Goal: Task Accomplishment & Management: Manage account settings

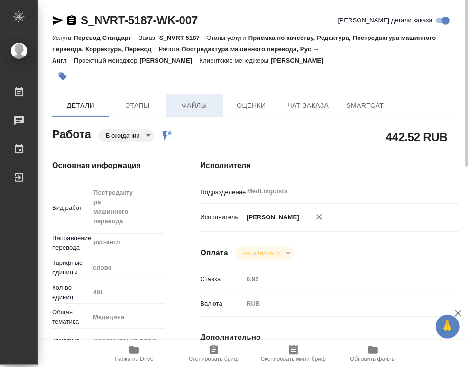
click at [204, 106] on span "Файлы" at bounding box center [195, 106] width 46 height 12
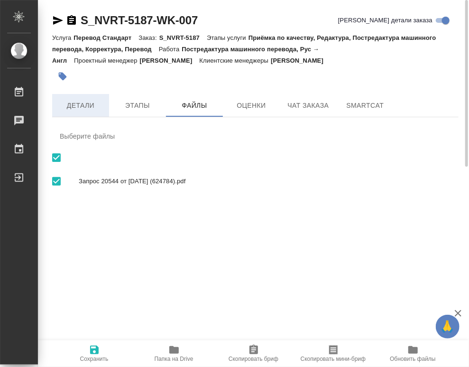
click at [83, 108] on span "Детали" at bounding box center [81, 106] width 46 height 12
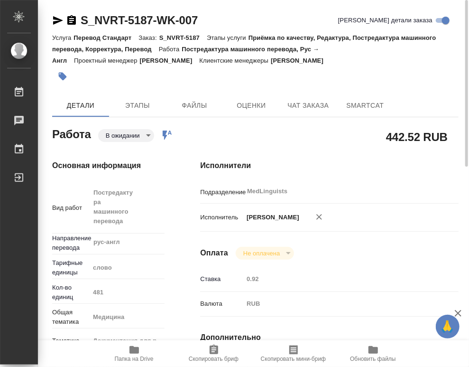
type textarea "x"
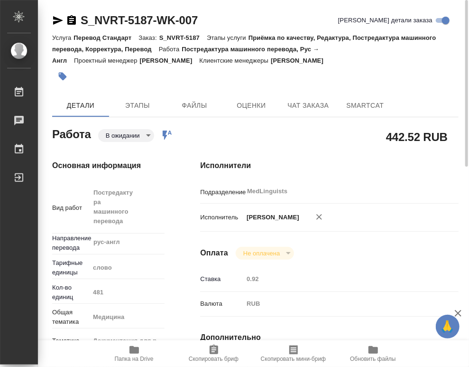
type textarea "x"
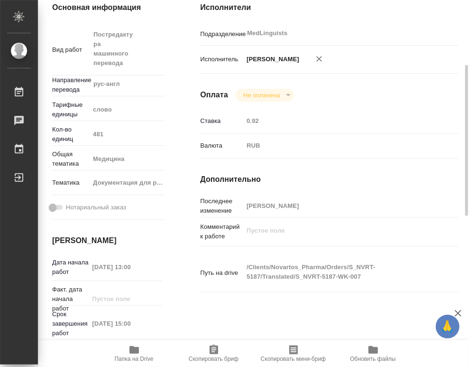
type textarea "x"
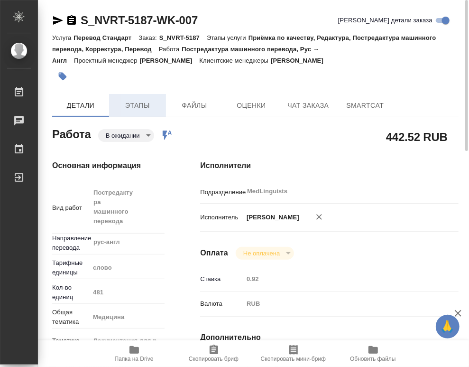
click at [129, 105] on span "Этапы" at bounding box center [138, 106] width 46 height 12
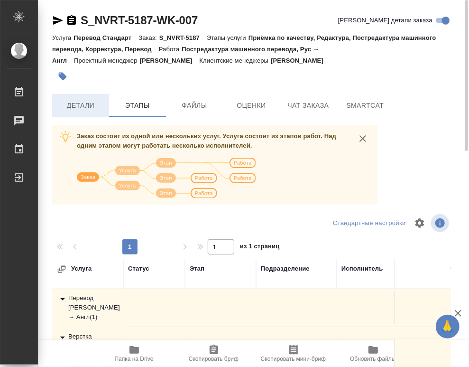
click at [88, 108] on span "Детали" at bounding box center [81, 106] width 46 height 12
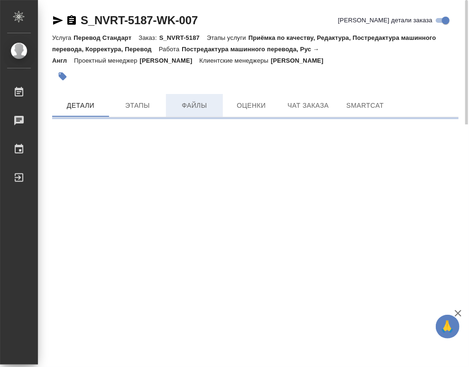
click at [190, 105] on span "Файлы" at bounding box center [195, 106] width 46 height 12
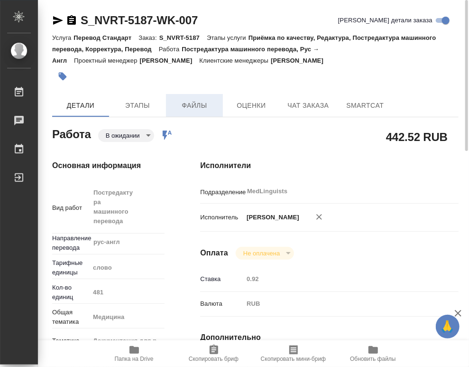
type textarea "x"
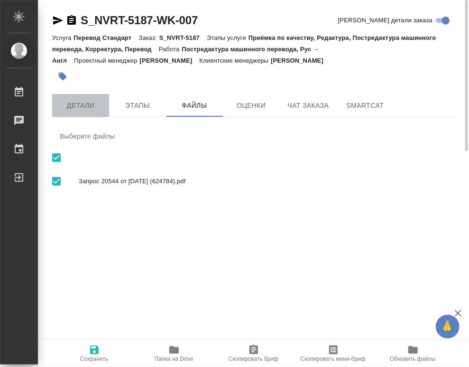
click at [88, 107] on span "Детали" at bounding box center [81, 106] width 46 height 12
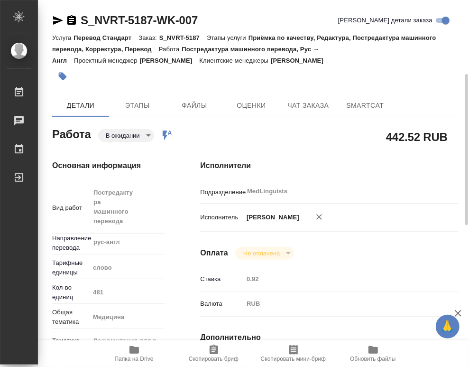
type textarea "x"
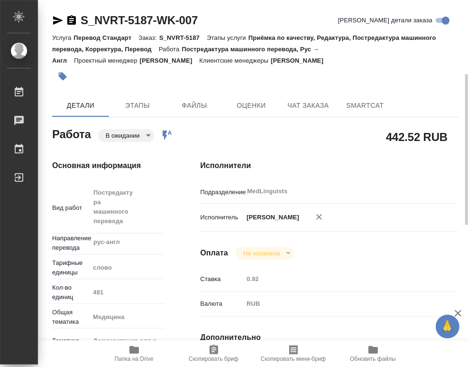
type textarea "x"
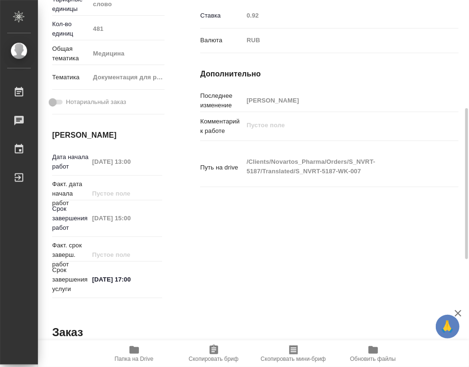
type textarea "x"
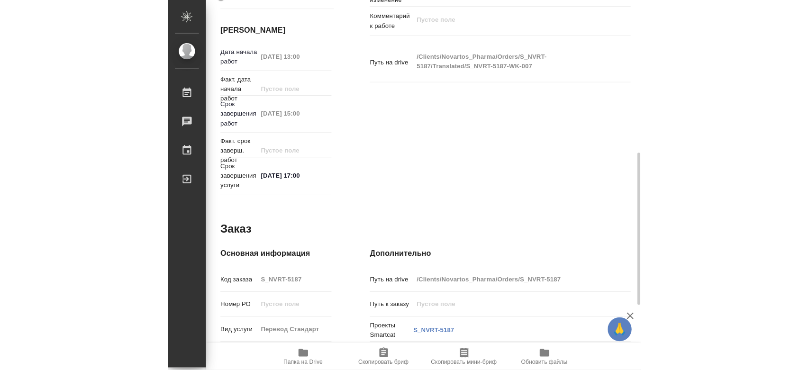
scroll to position [523, 0]
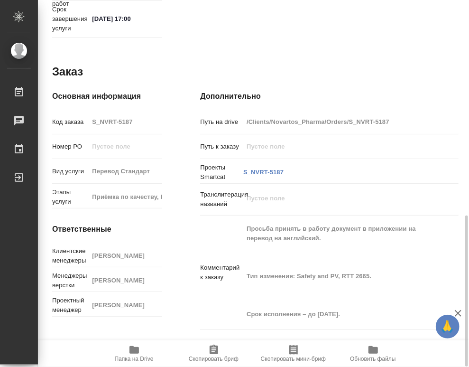
click at [148, 355] on span "Папка на Drive" at bounding box center [134, 358] width 39 height 7
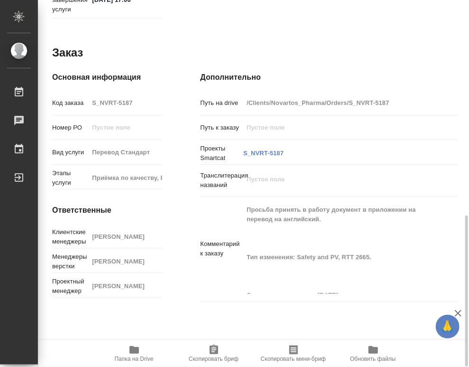
type textarea "x"
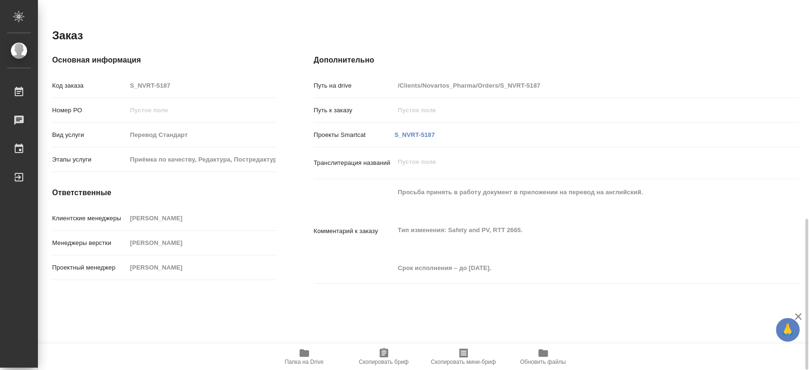
scroll to position [520, 0]
type textarea "x"
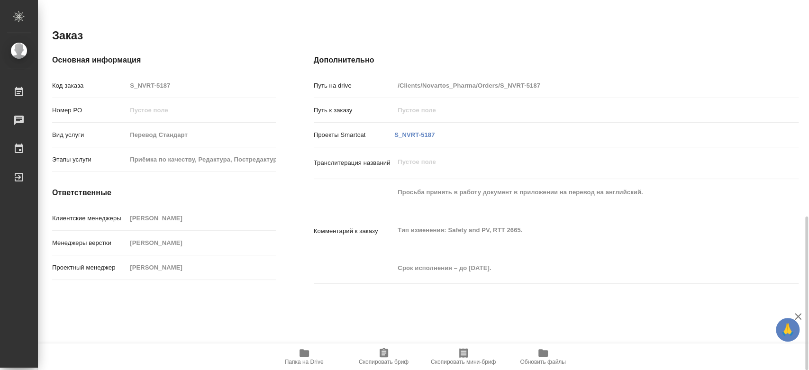
type textarea "x"
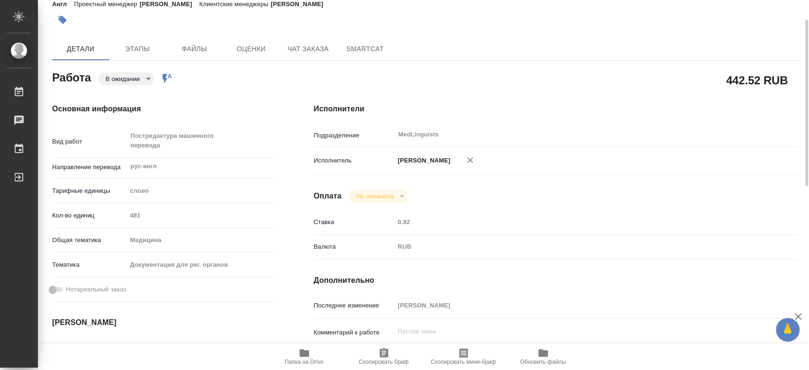
scroll to position [0, 0]
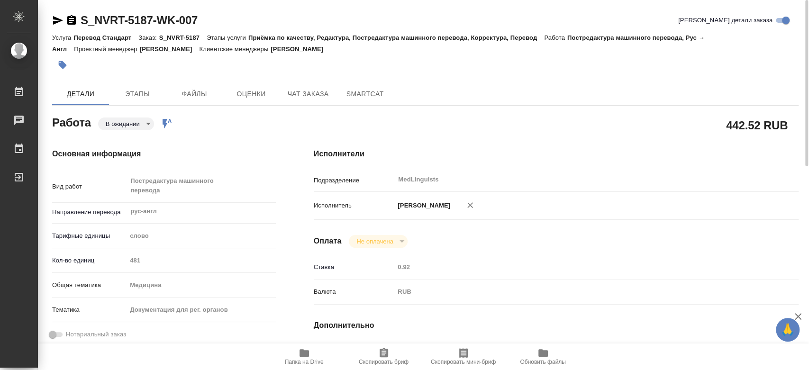
click at [127, 128] on body "🙏 .cls-1 fill:#fff; AWATERA [PERSON_NAME] [PERSON_NAME] 0 Чаты График Выйти S_N…" at bounding box center [404, 185] width 809 height 370
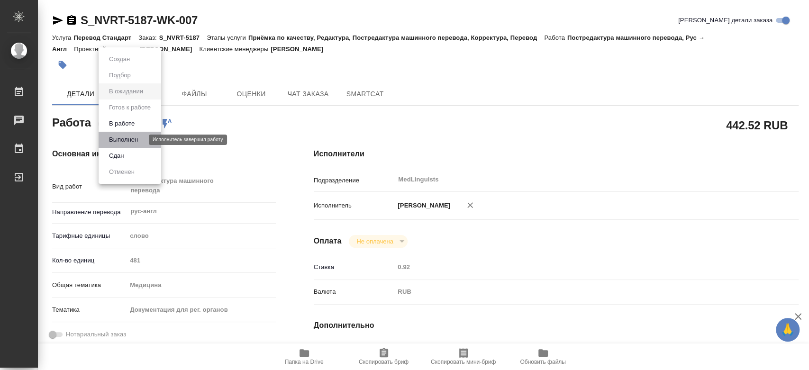
click at [126, 138] on button "Выполнен" at bounding box center [123, 140] width 35 height 10
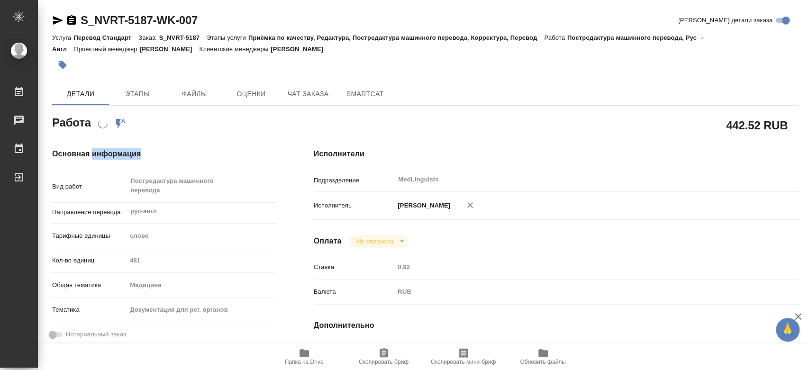
click at [126, 138] on div "Основная информация Вид работ Постредактура машинного перевода x ​ Направление …" at bounding box center [164, 336] width 262 height 414
click at [333, 56] on div at bounding box center [301, 65] width 498 height 21
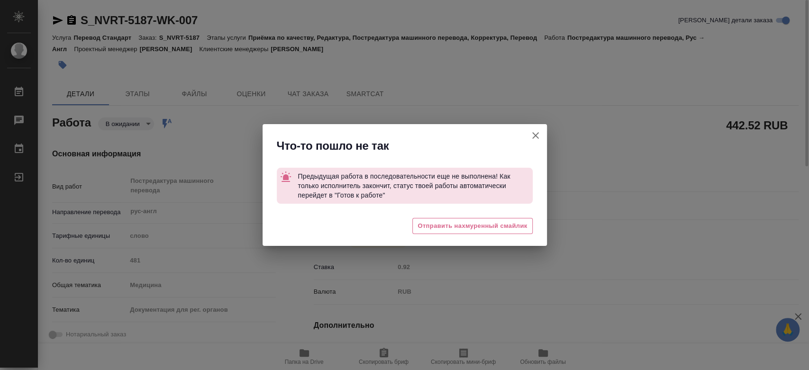
type textarea "x"
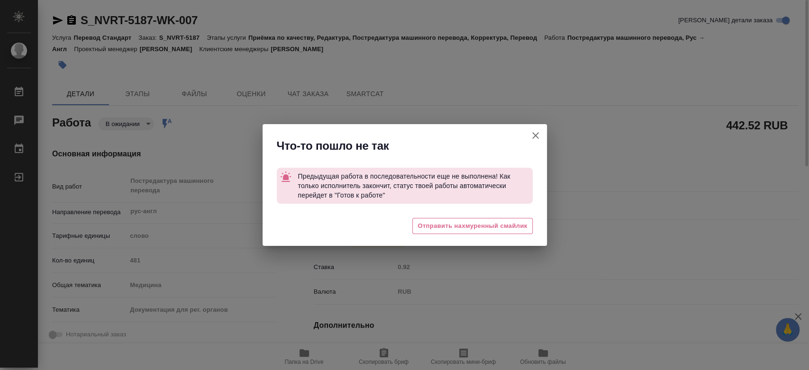
type textarea "x"
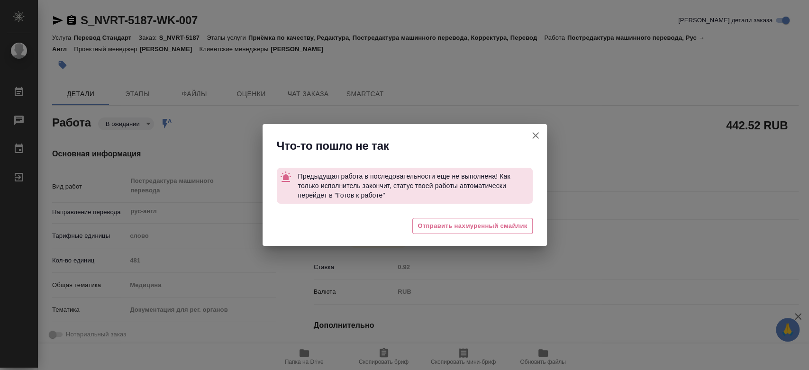
type textarea "x"
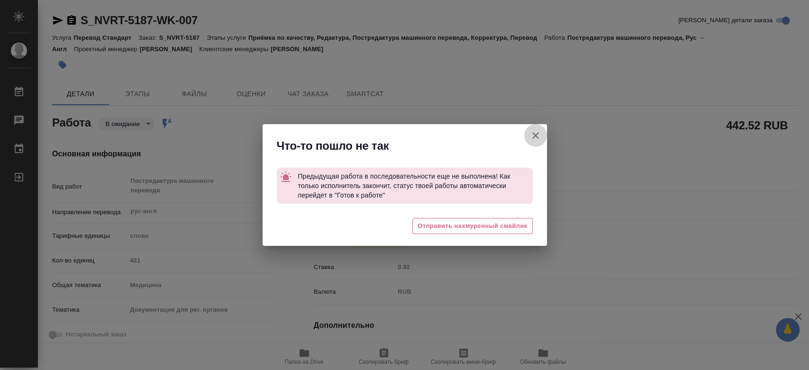
drag, startPoint x: 535, startPoint y: 134, endPoint x: 486, endPoint y: 142, distance: 49.6
click at [468, 134] on icon "button" at bounding box center [535, 135] width 11 height 11
type textarea "x"
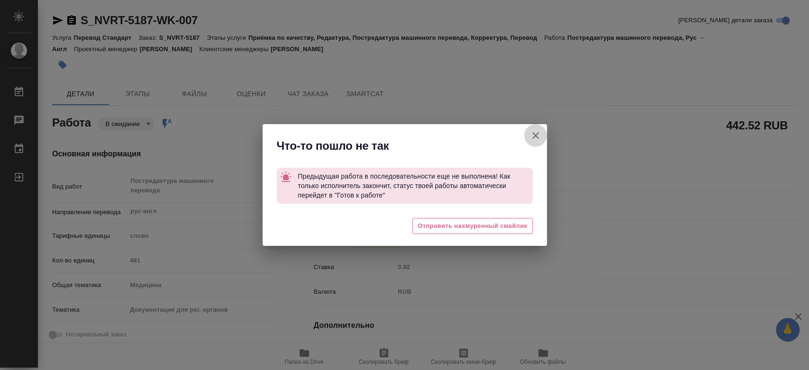
type textarea "x"
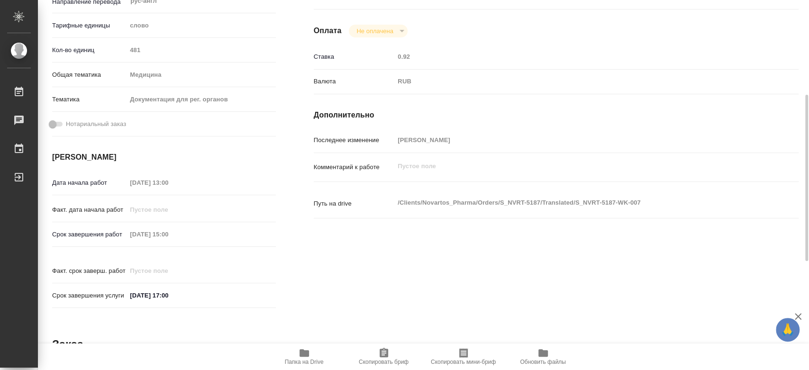
scroll to position [53, 0]
